Goal: Transaction & Acquisition: Purchase product/service

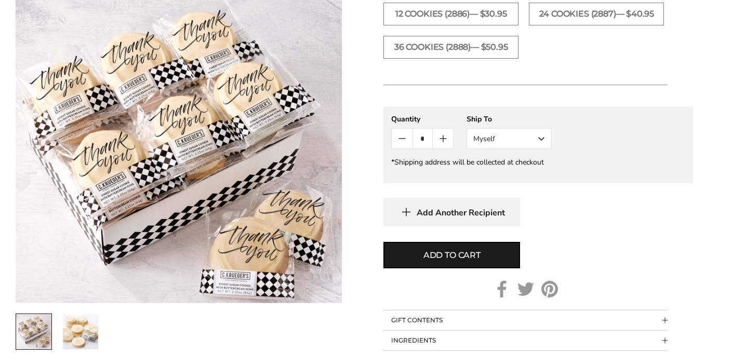
scroll to position [511, 0]
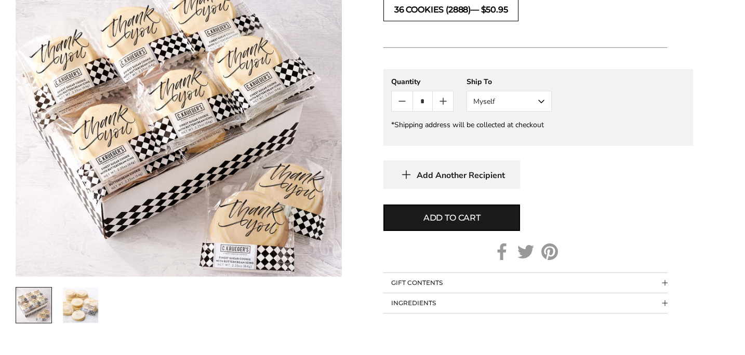
click at [409, 21] on label "36 COOKIES (2888)— $50.95" at bounding box center [450, 9] width 135 height 23
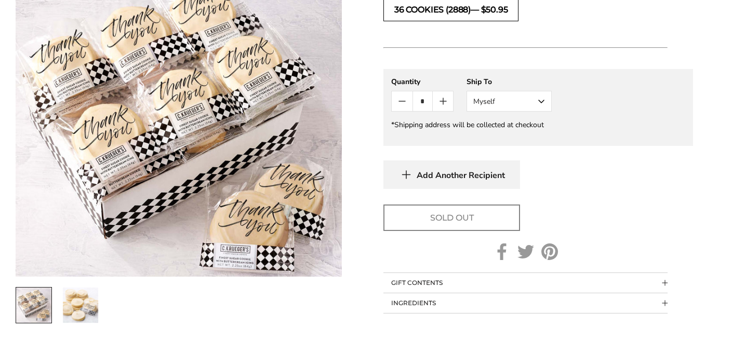
click at [409, 21] on label "36 COOKIES (2888)— $50.95" at bounding box center [450, 9] width 135 height 23
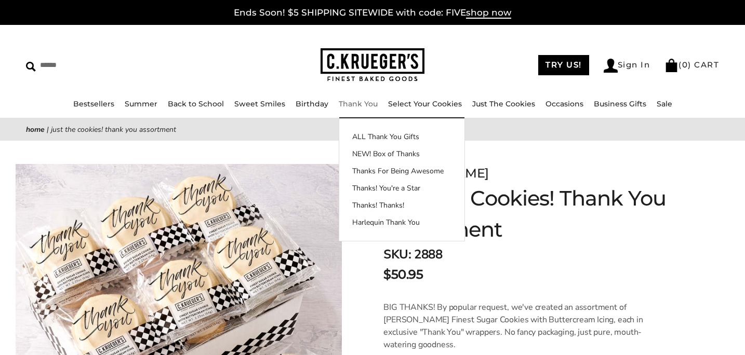
click at [356, 105] on link "Thank You" at bounding box center [358, 103] width 39 height 9
